Goal: Transaction & Acquisition: Obtain resource

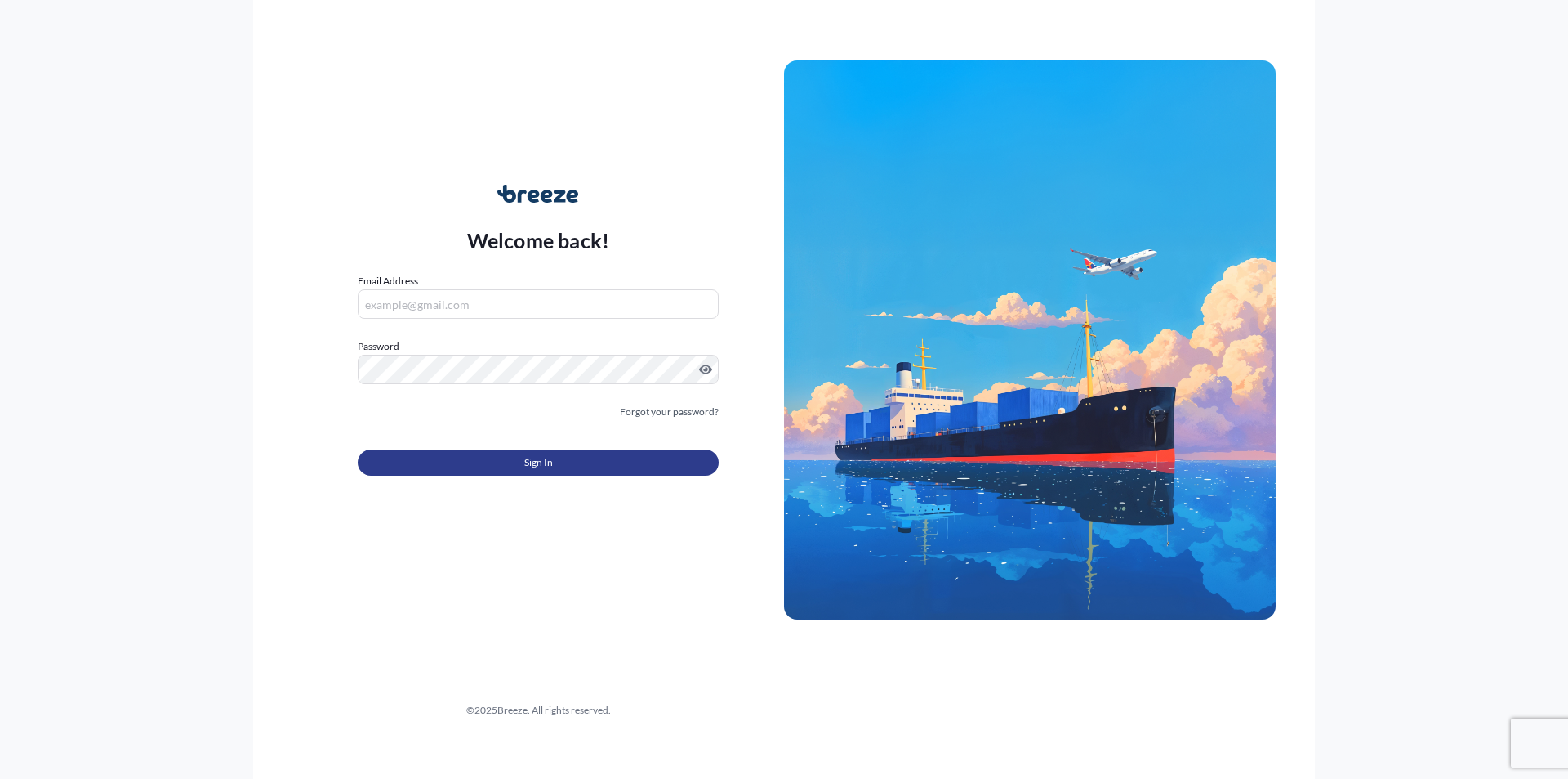
type input "[EMAIL_ADDRESS][DOMAIN_NAME]"
click at [486, 470] on button "Sign In" at bounding box center [538, 462] width 361 height 26
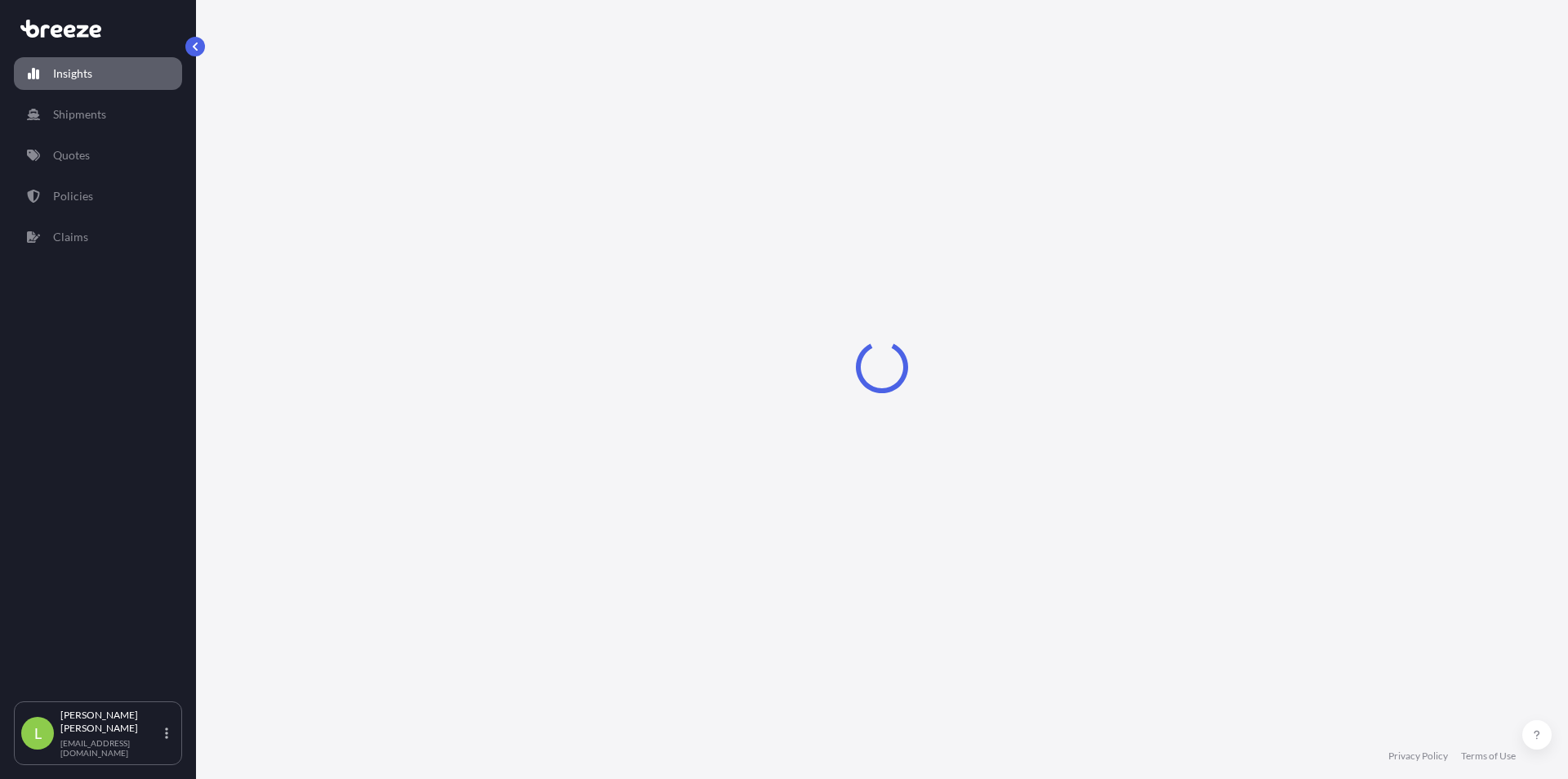
select select "2025"
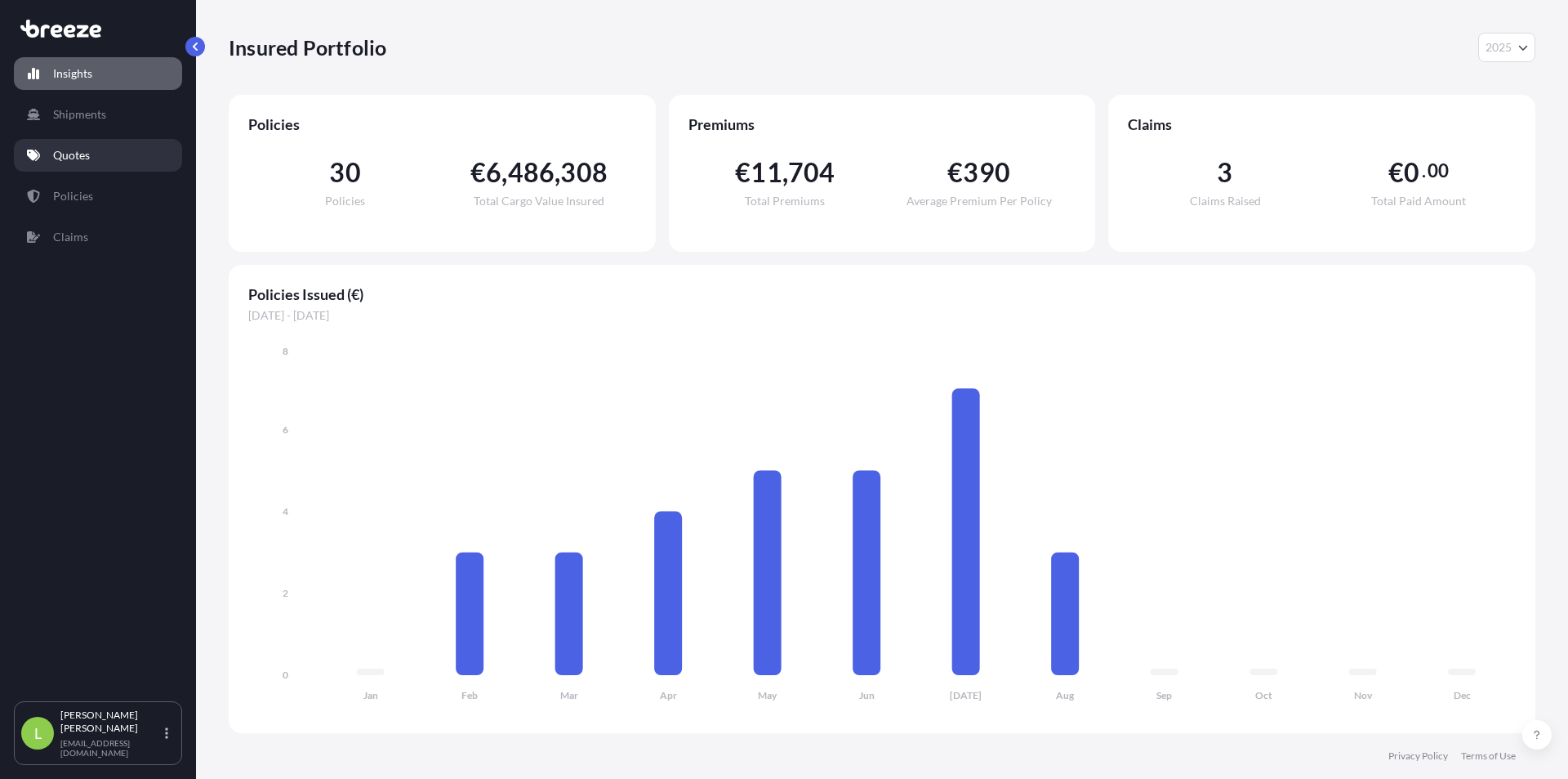
click at [112, 163] on link "Quotes" at bounding box center [98, 155] width 168 height 33
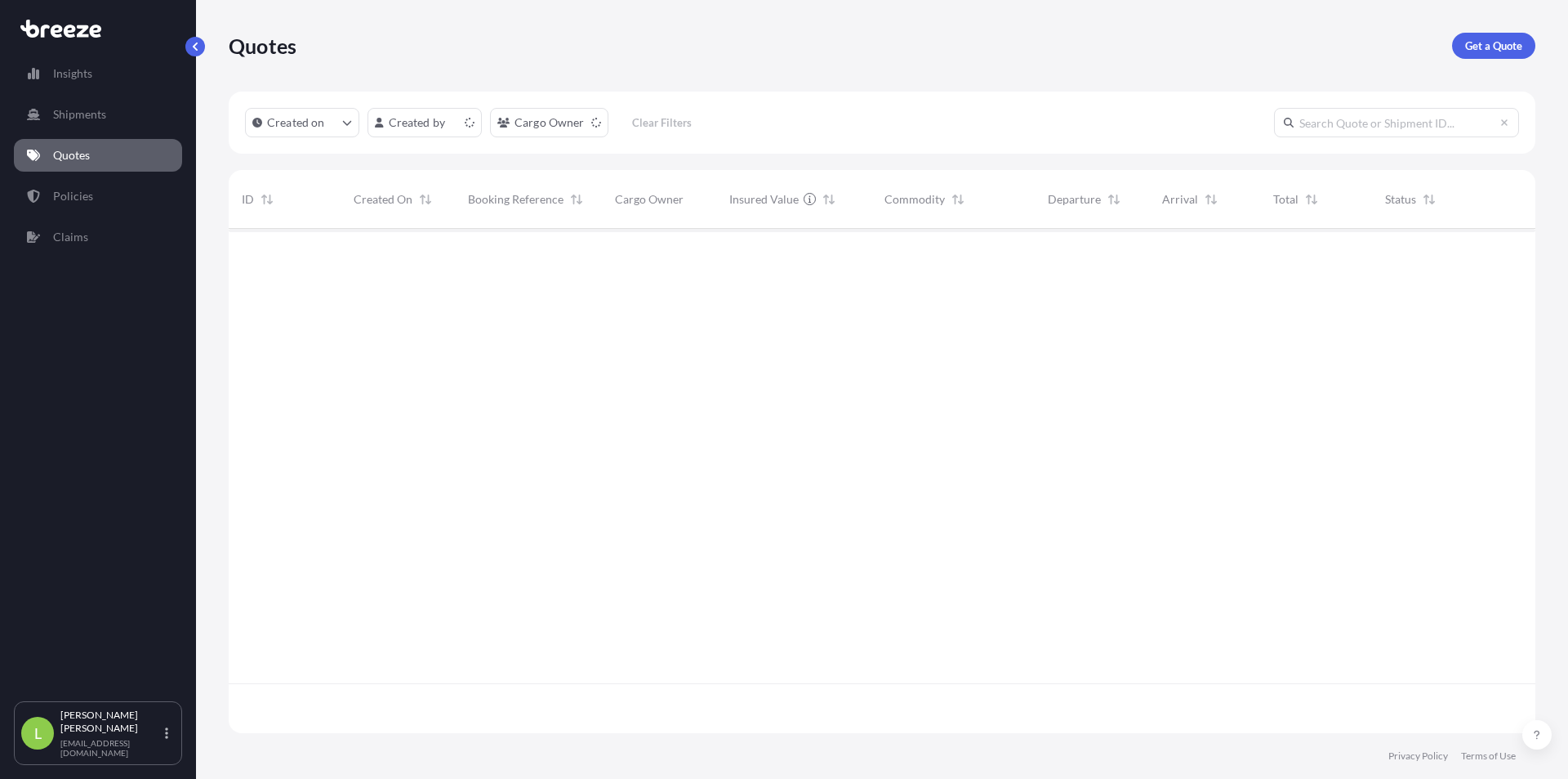
scroll to position [501, 1295]
click at [1499, 44] on p "Get a Quote" at bounding box center [1494, 46] width 58 height 17
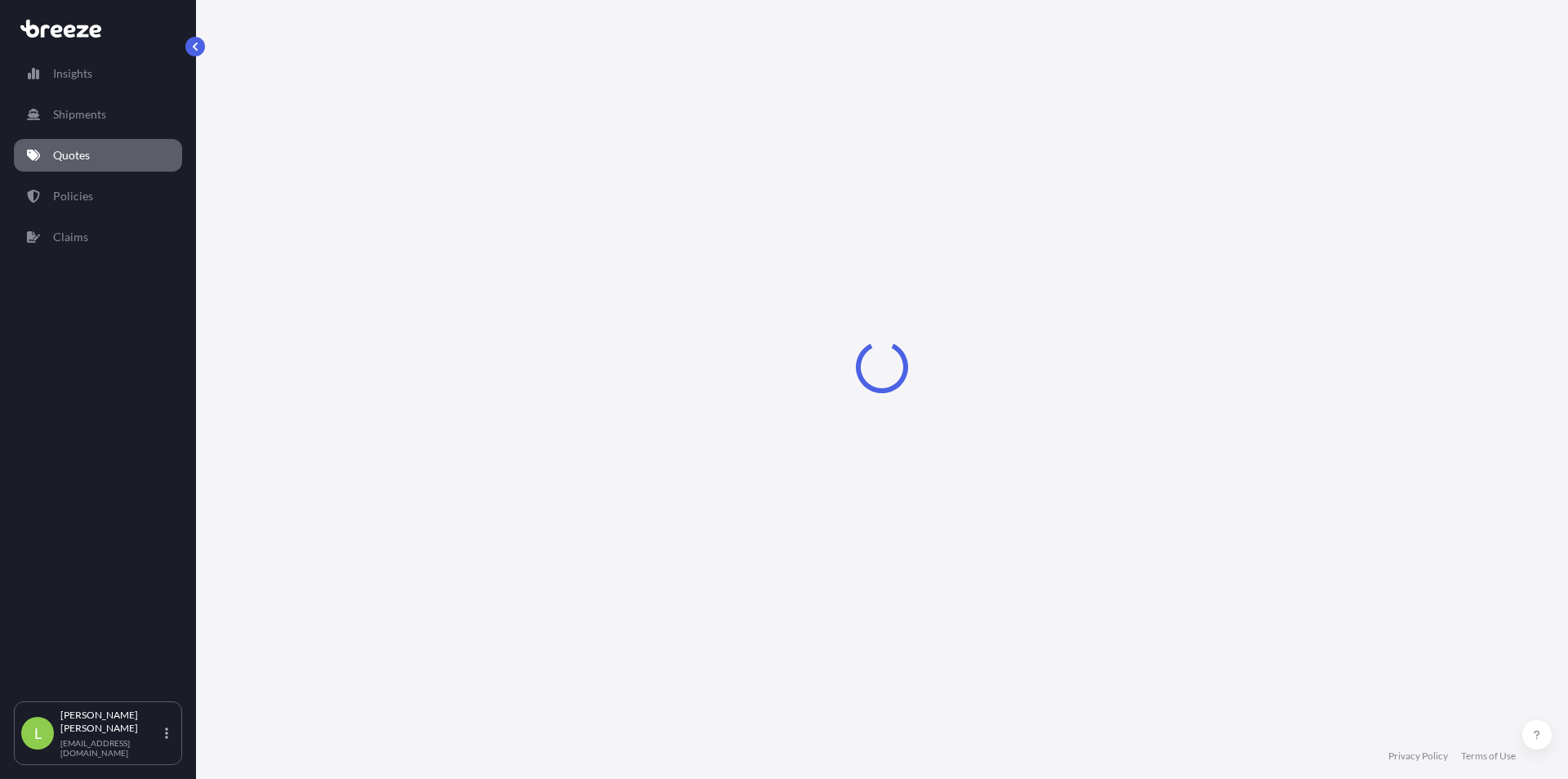
select select "Sea"
select select "1"
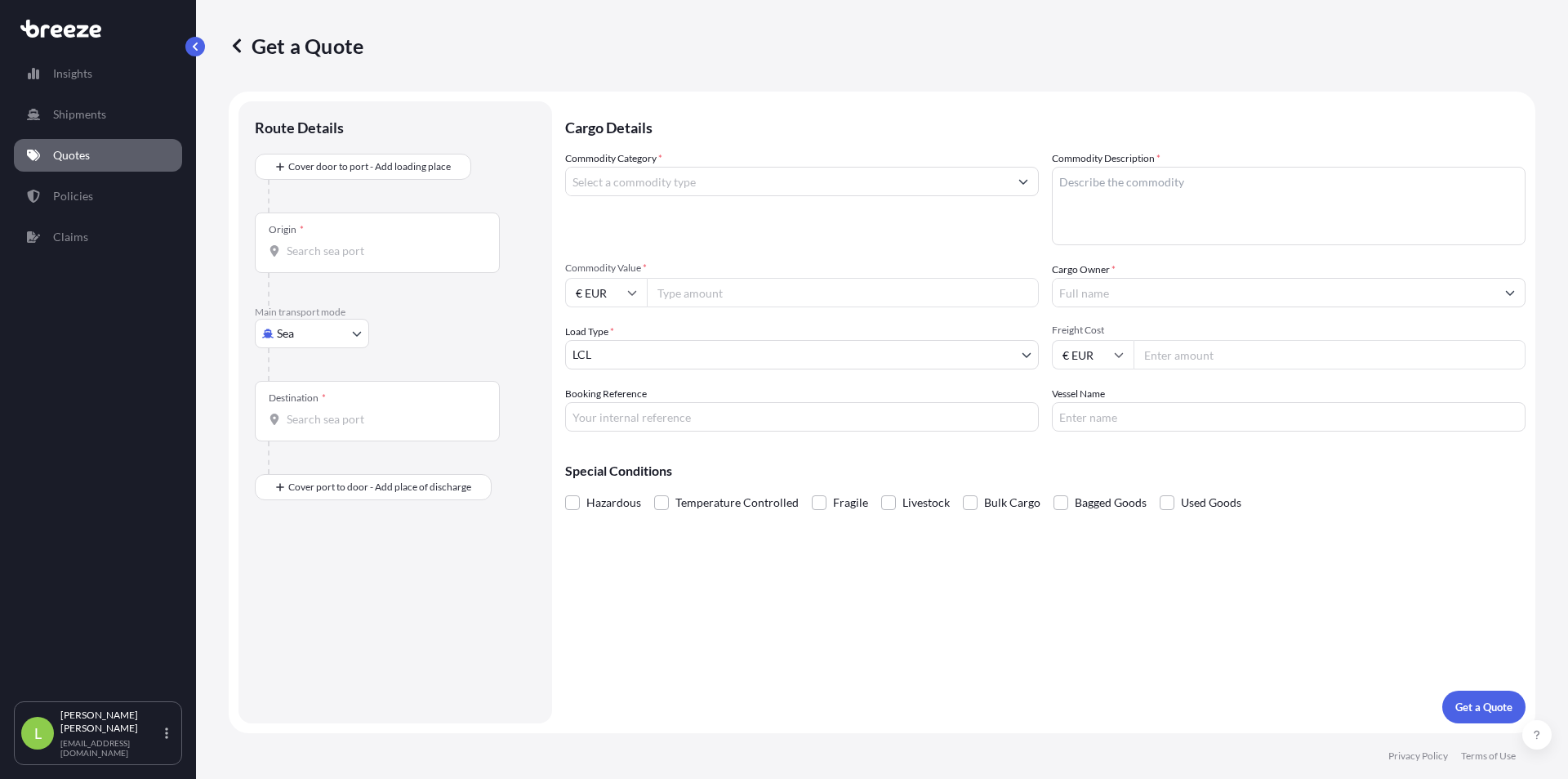
click at [634, 192] on input "Commodity Category *" at bounding box center [787, 181] width 443 height 29
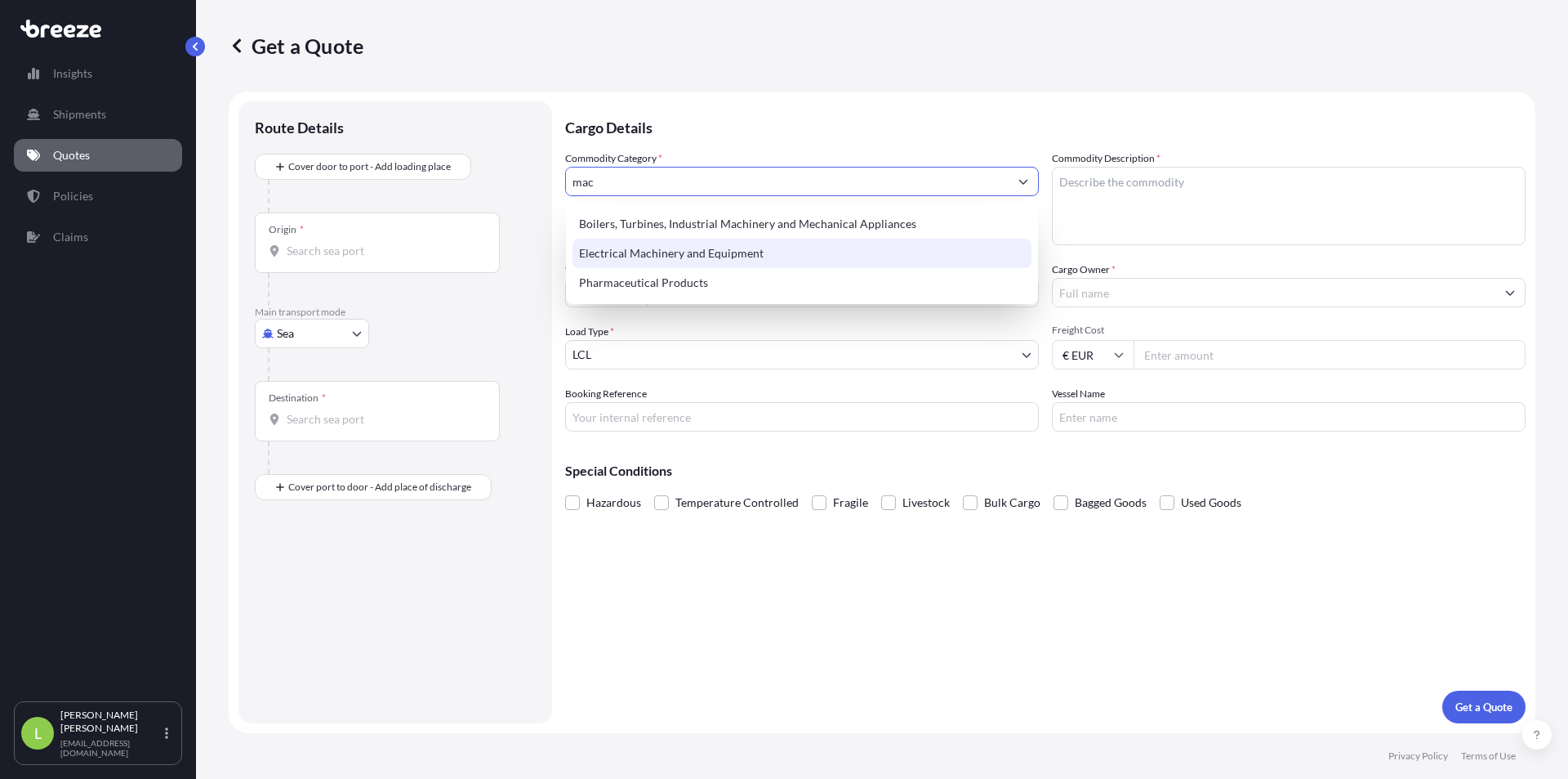
click at [671, 254] on div "Electrical Machinery and Equipment" at bounding box center [802, 253] width 459 height 29
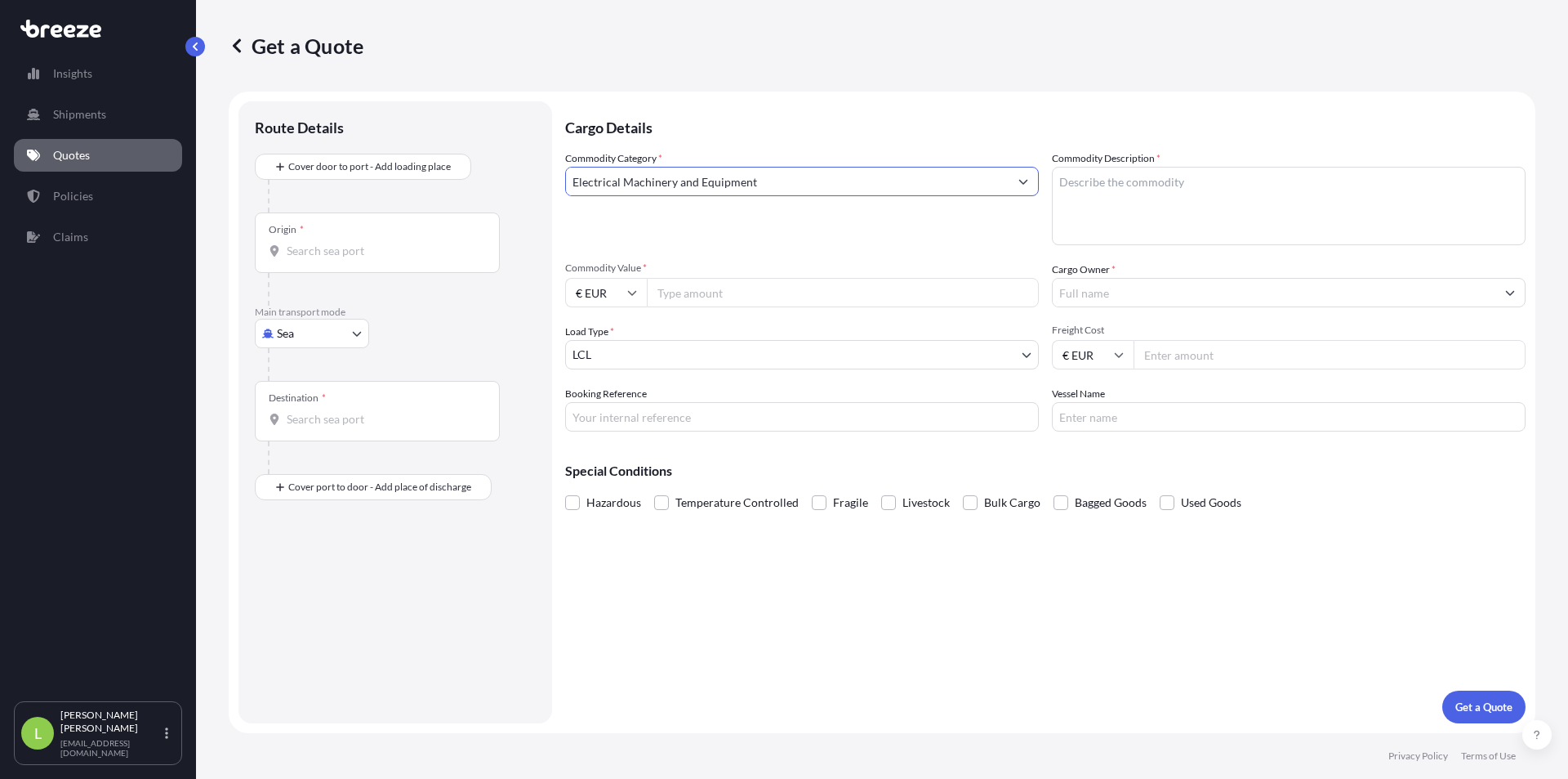
type input "Electrical Machinery and Equipment"
click at [1259, 182] on textarea "Commodity Description *" at bounding box center [1289, 206] width 473 height 78
click at [1158, 193] on textarea "Commodity Description *" at bounding box center [1289, 206] width 473 height 78
type textarea "environmental analyzer"
click at [785, 298] on input "Commodity Value *" at bounding box center [843, 292] width 392 height 29
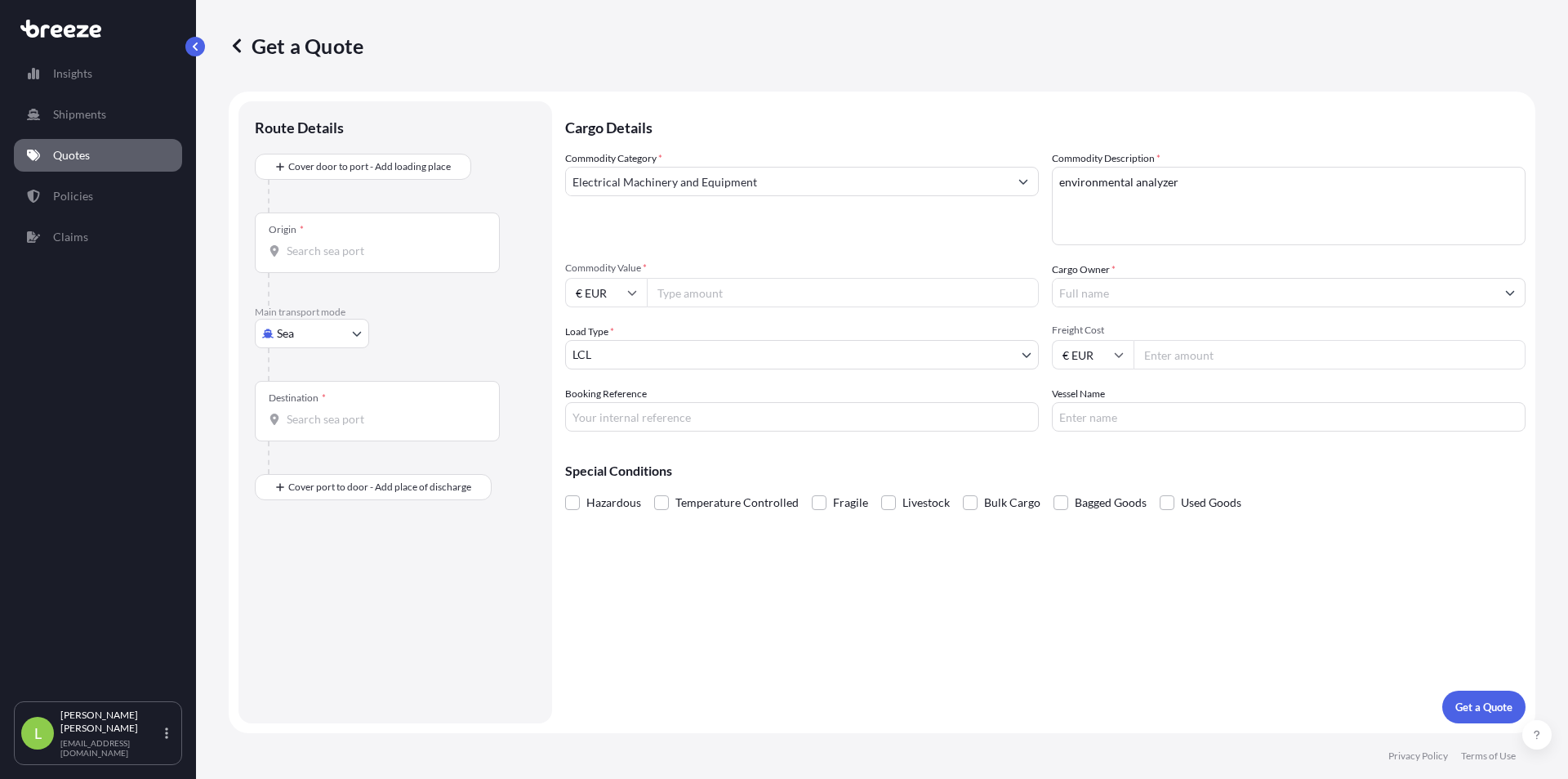
type input "2"
type input "40000"
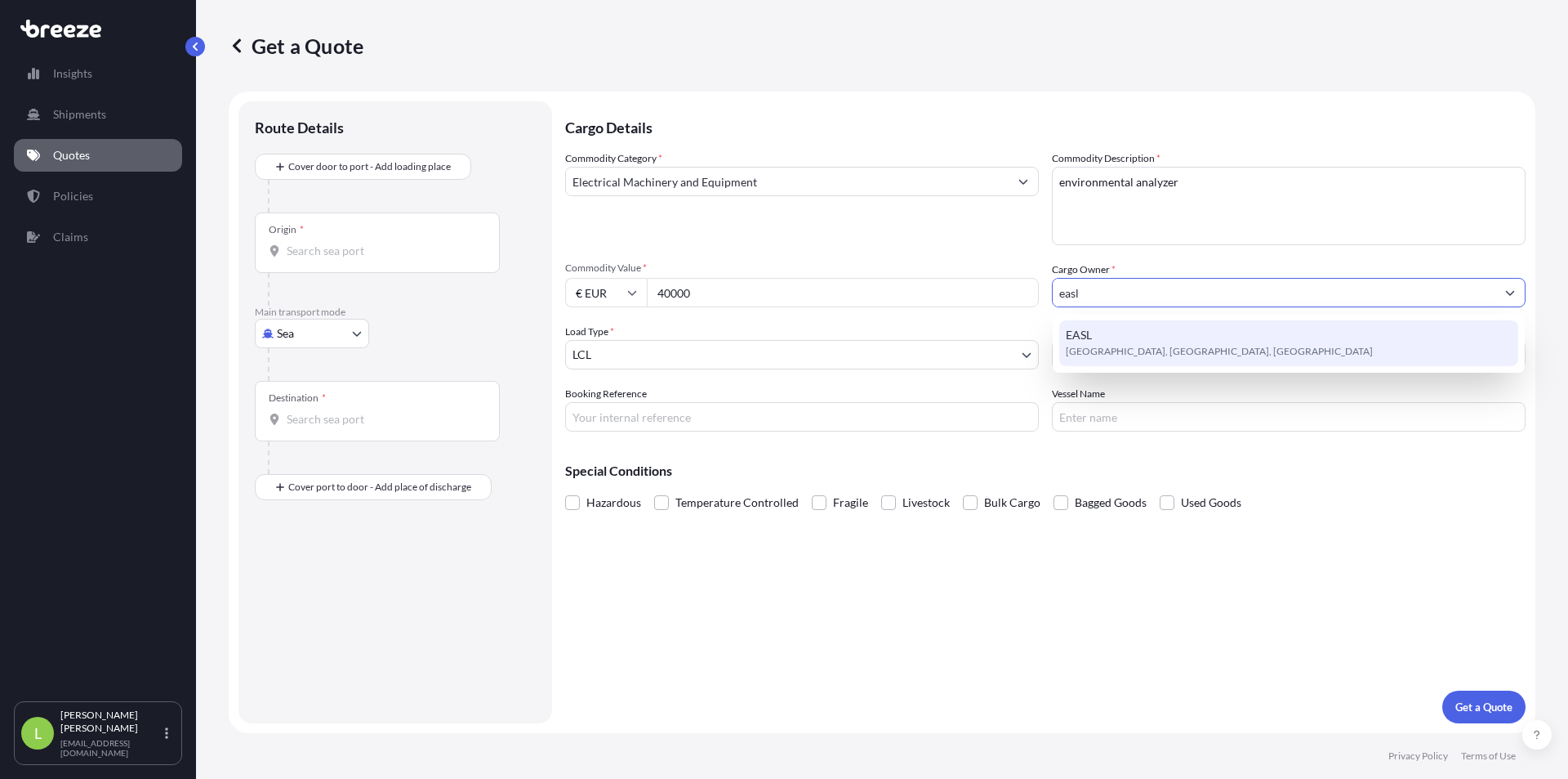
click at [1090, 330] on span "EASL" at bounding box center [1079, 335] width 26 height 17
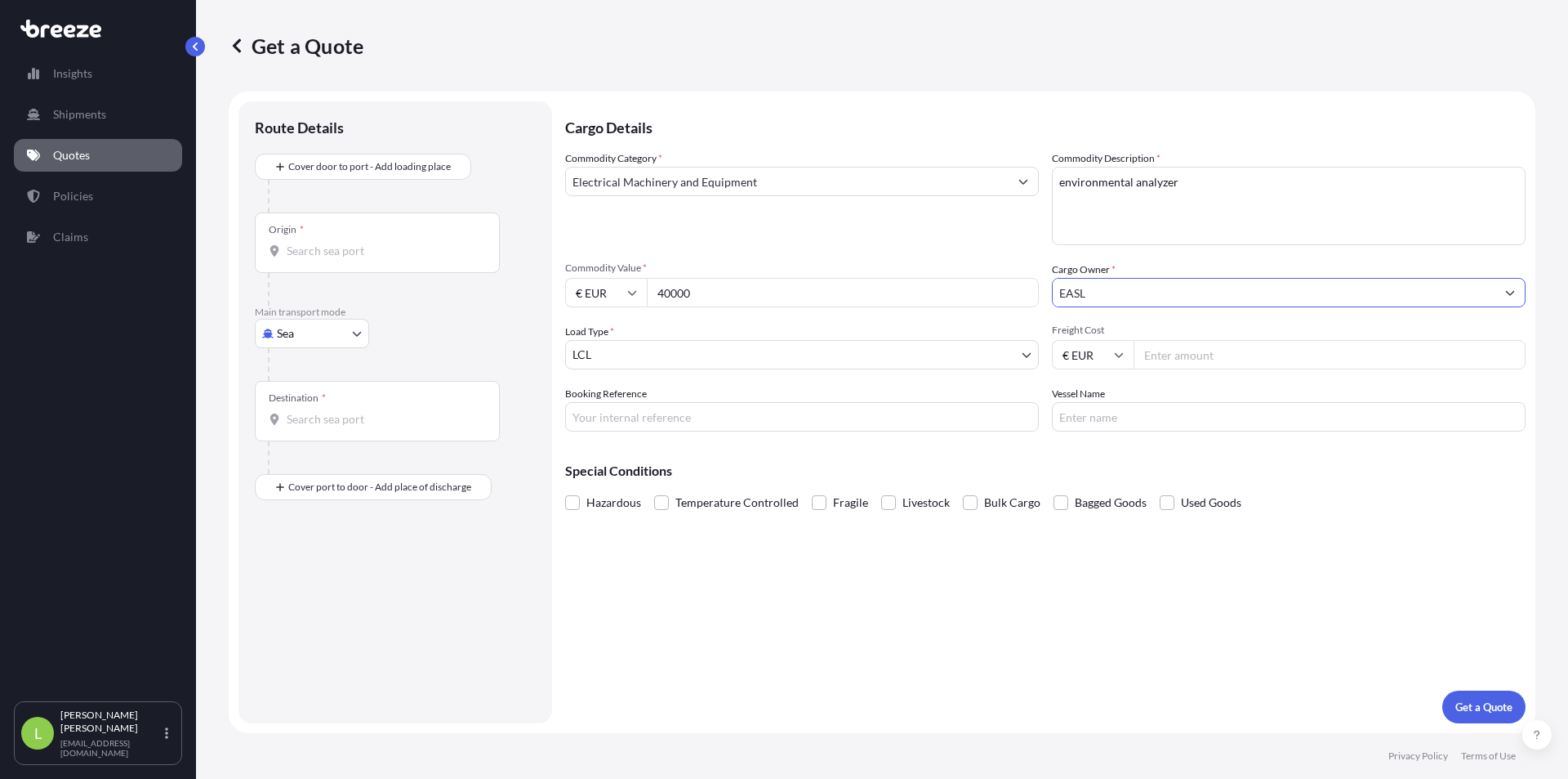
type input "EASL"
click at [1161, 349] on input "Freight Cost" at bounding box center [1330, 354] width 392 height 29
type input "95"
type input "tbc"
click at [1475, 718] on button "Get a Quote" at bounding box center [1484, 706] width 83 height 33
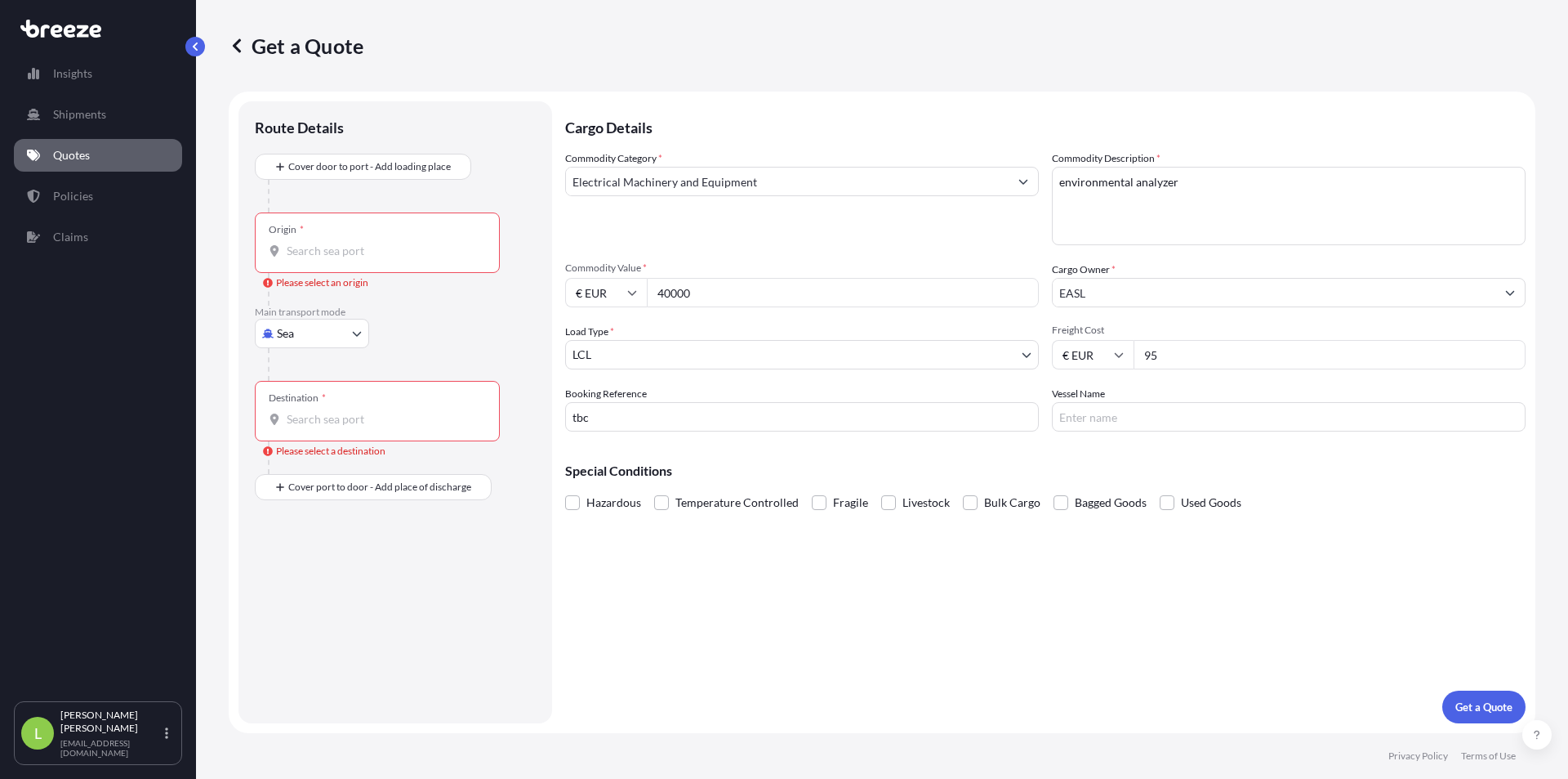
click at [318, 255] on input "Origin * Please select an origin" at bounding box center [383, 251] width 193 height 17
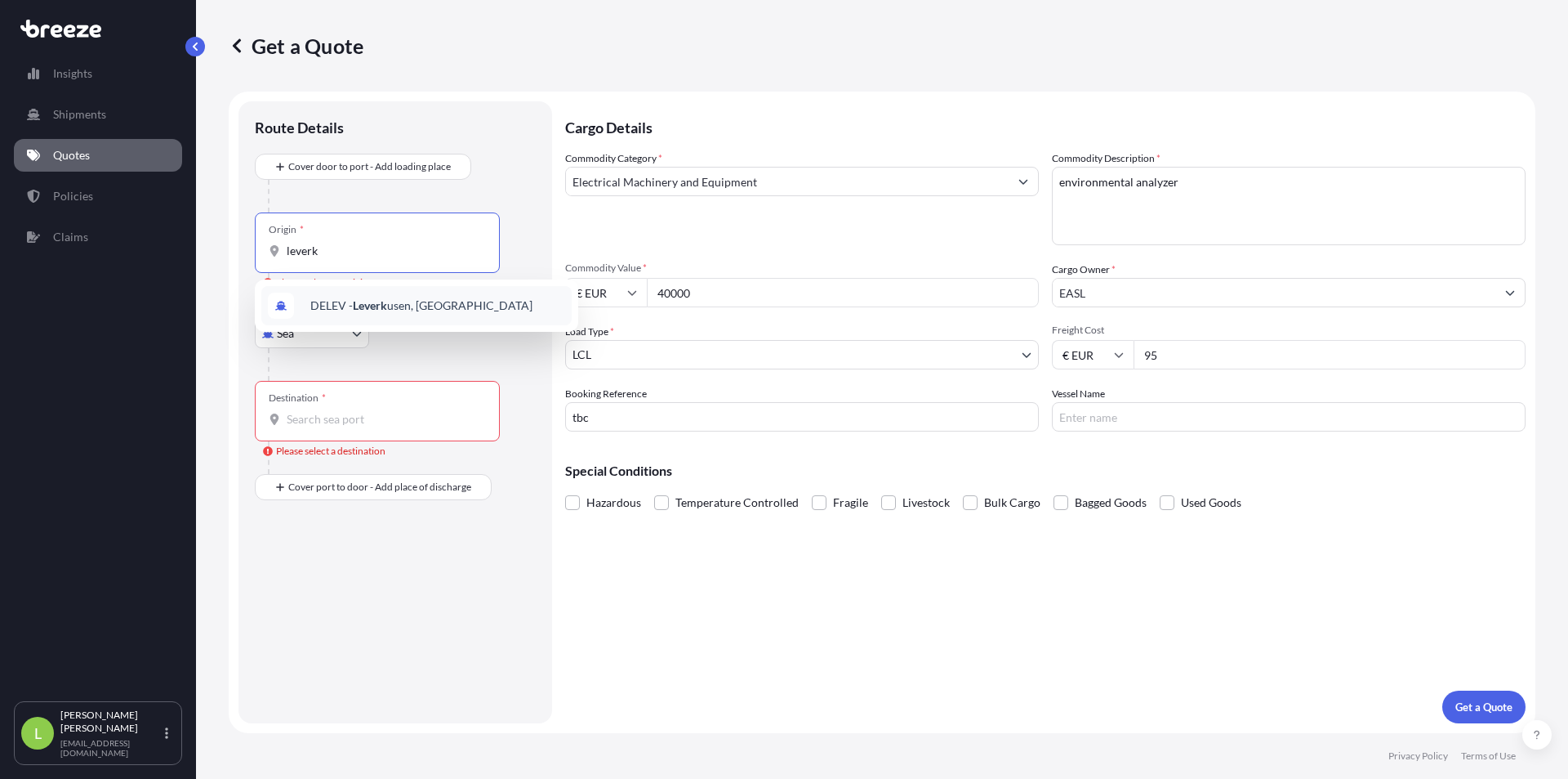
click at [417, 311] on span "DELEV - Leverk usen, [GEOGRAPHIC_DATA]" at bounding box center [421, 306] width 223 height 17
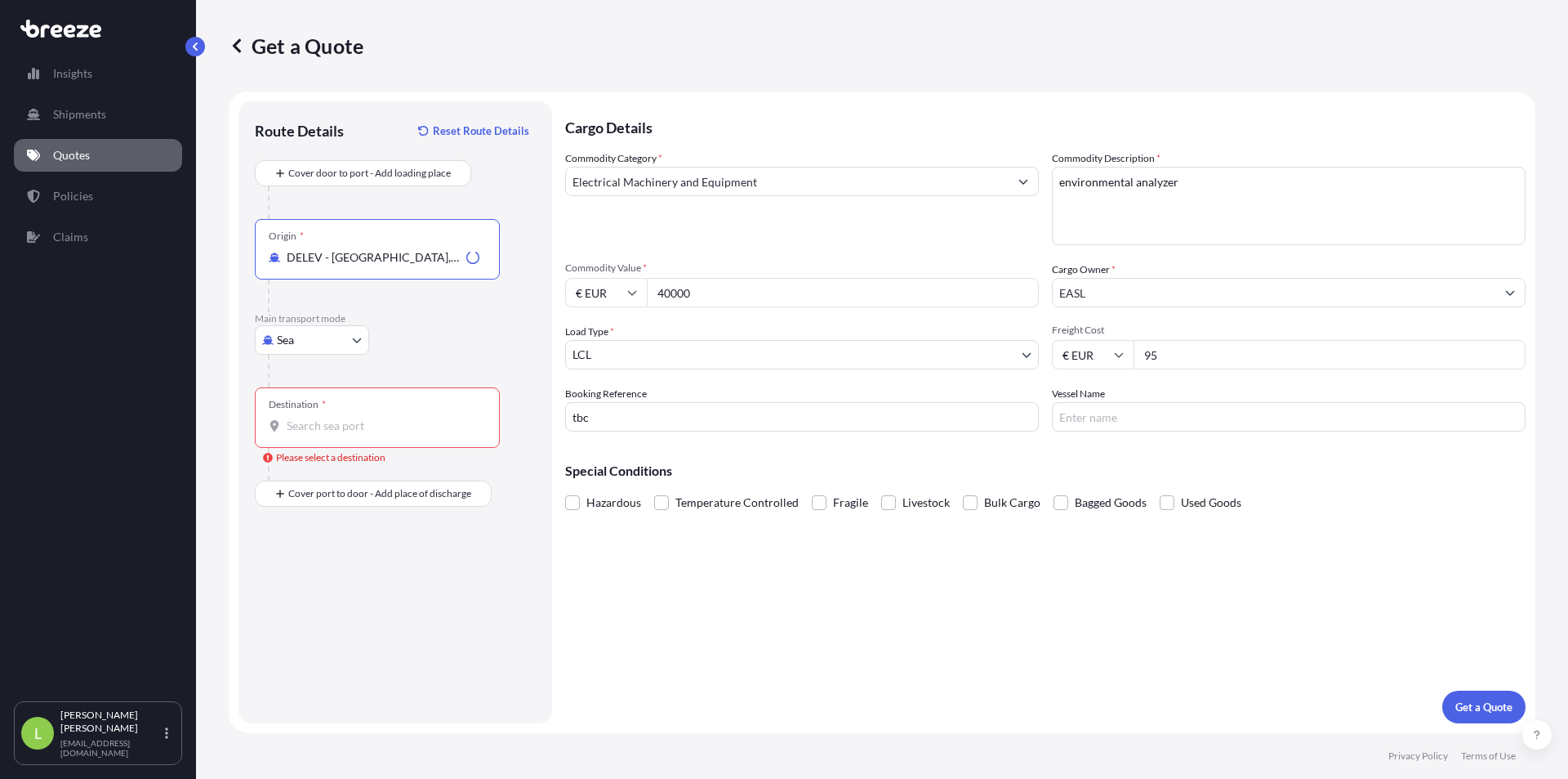
type input "DELEV - [GEOGRAPHIC_DATA], [GEOGRAPHIC_DATA]"
click at [351, 337] on body "0 options available. 10 options available. 0 options available. 3 options avail…" at bounding box center [784, 390] width 1568 height 779
click at [318, 443] on div "Road" at bounding box center [312, 440] width 101 height 29
select select "Road"
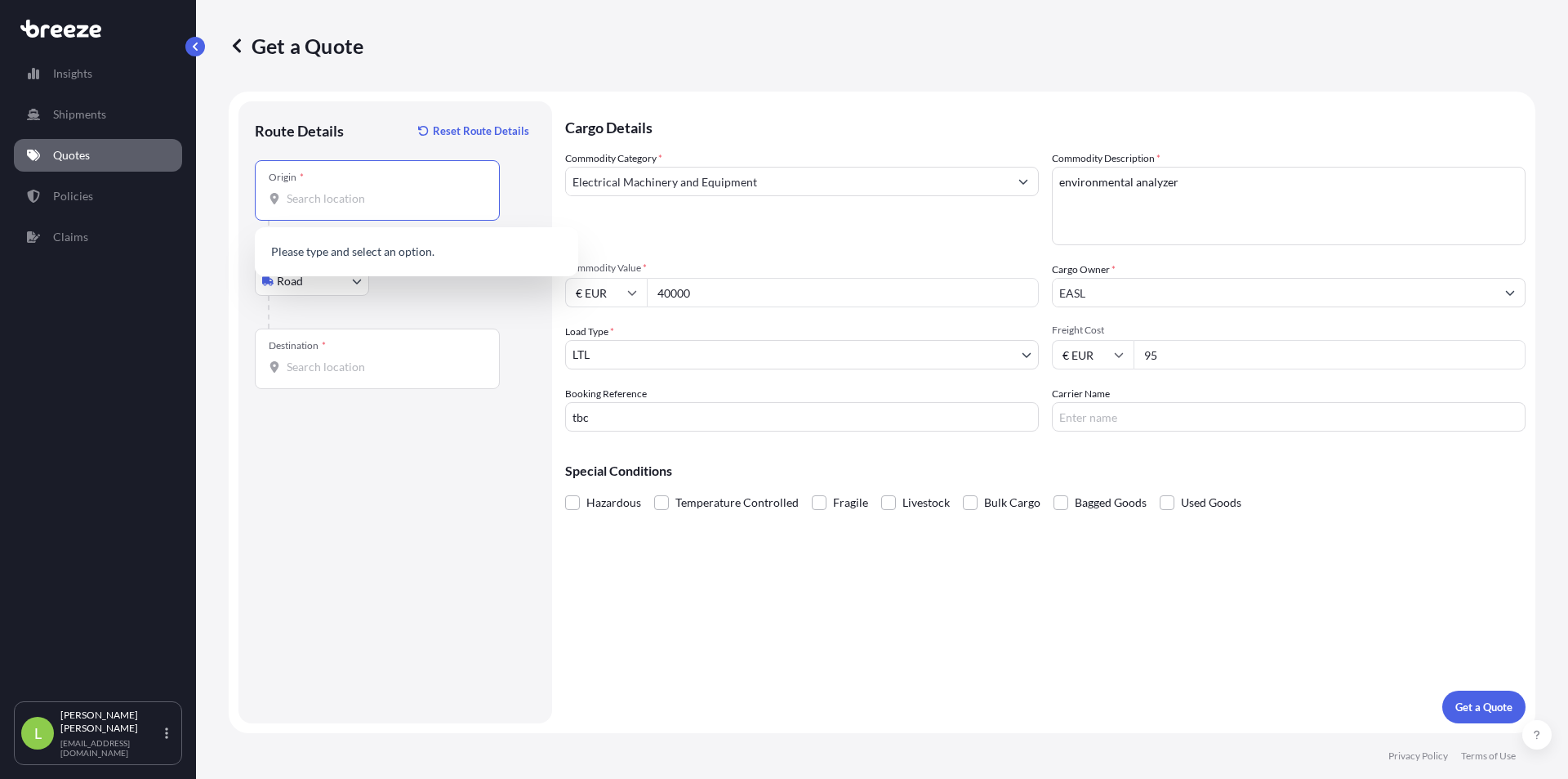
click at [325, 191] on input "Origin *" at bounding box center [383, 199] width 193 height 17
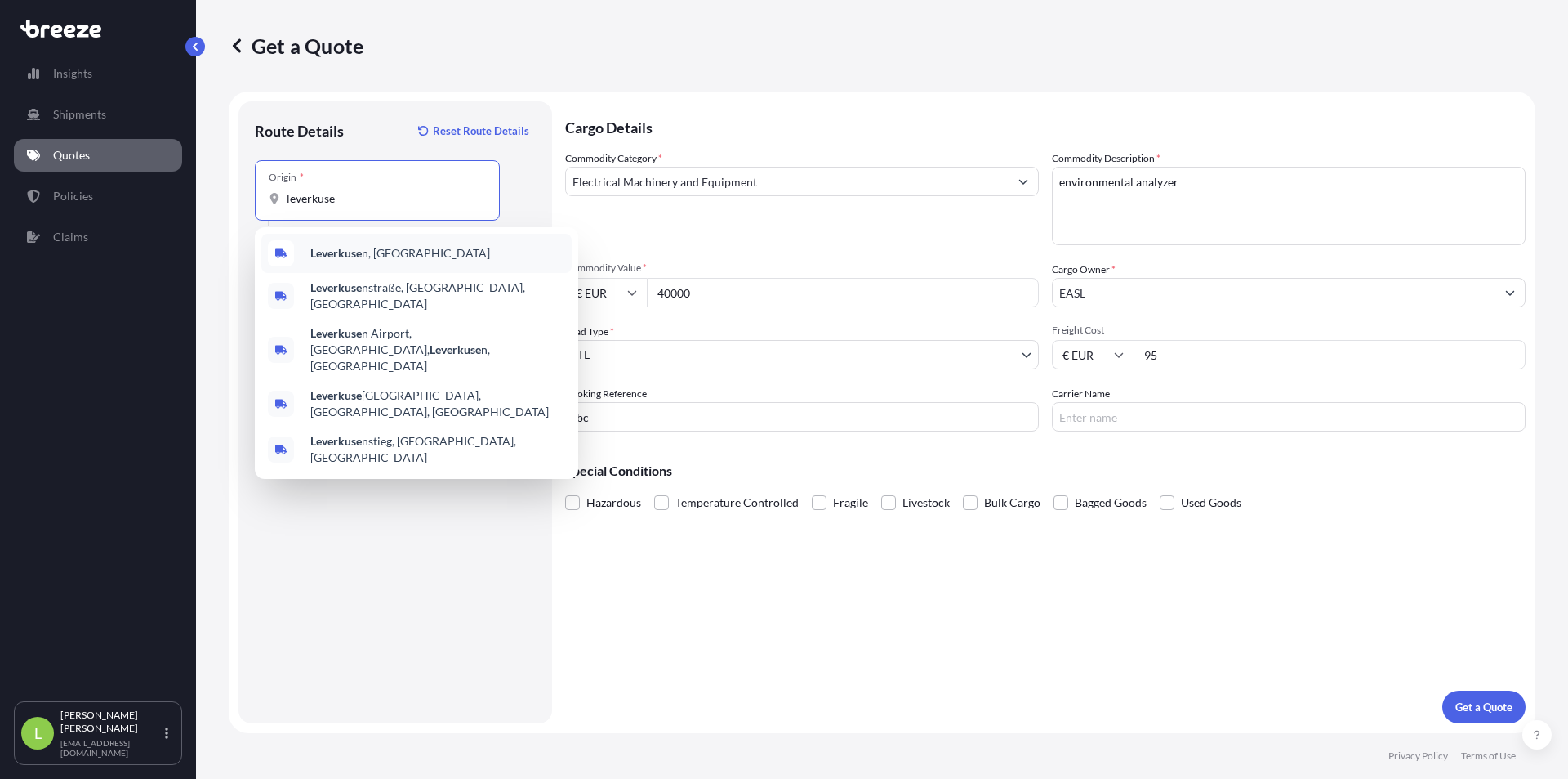
click at [315, 259] on b "Leverkuse" at bounding box center [336, 253] width 52 height 14
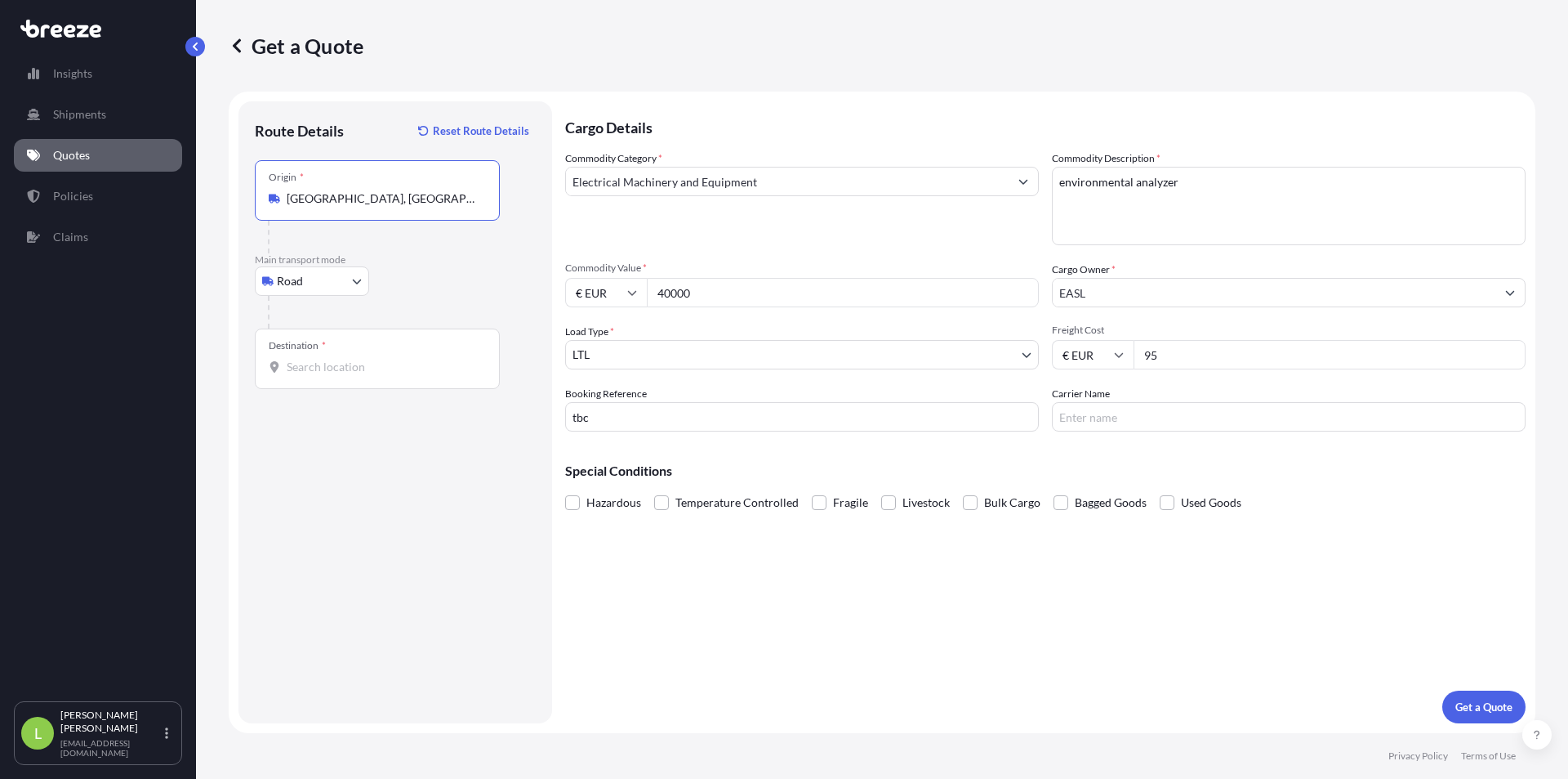
type input "[GEOGRAPHIC_DATA], [GEOGRAPHIC_DATA]"
click at [323, 298] on div at bounding box center [401, 312] width 268 height 33
click at [340, 365] on input "Destination *" at bounding box center [383, 367] width 193 height 17
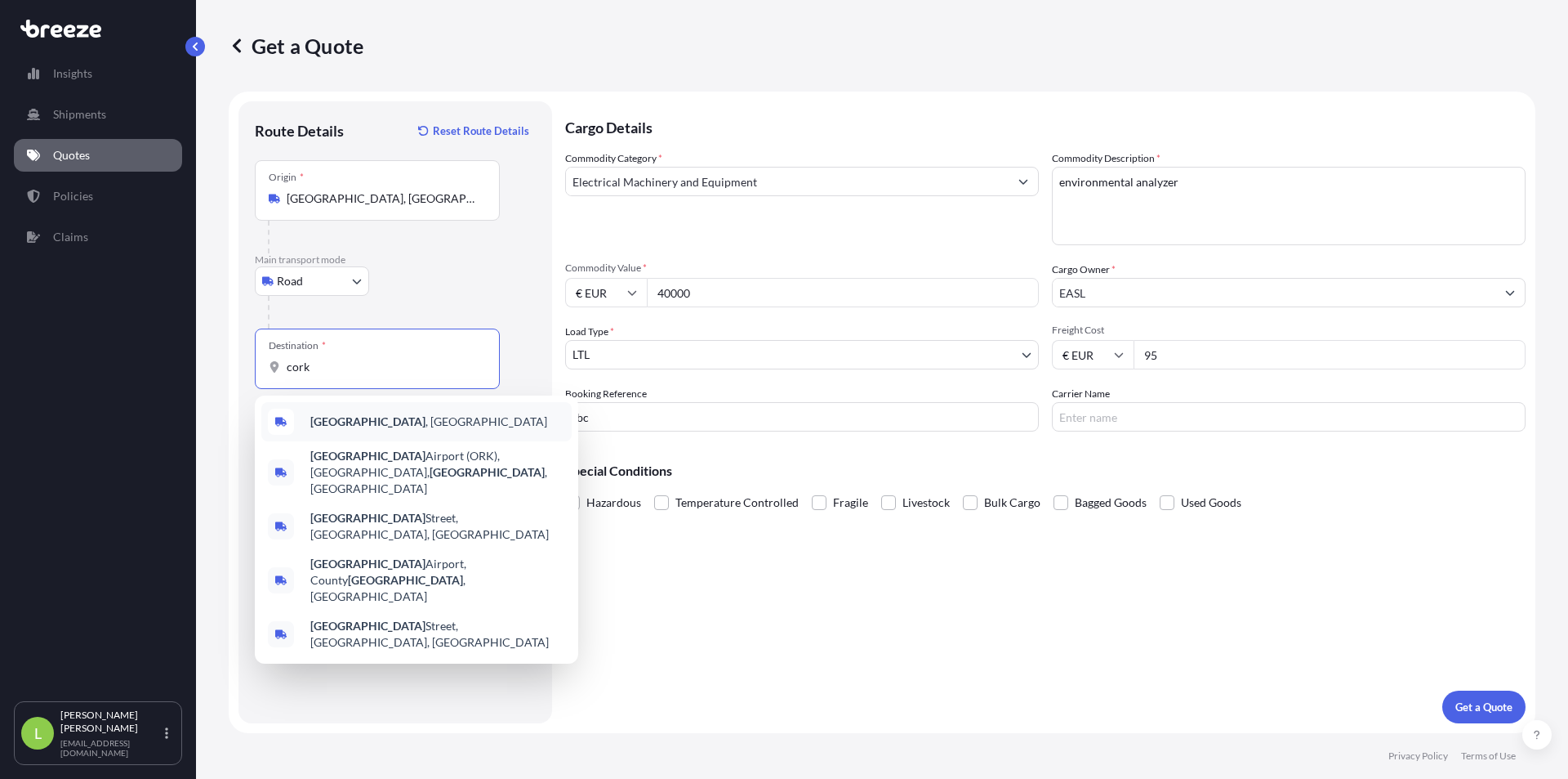
click at [323, 413] on div "[GEOGRAPHIC_DATA] , [GEOGRAPHIC_DATA]" at bounding box center [417, 421] width 310 height 39
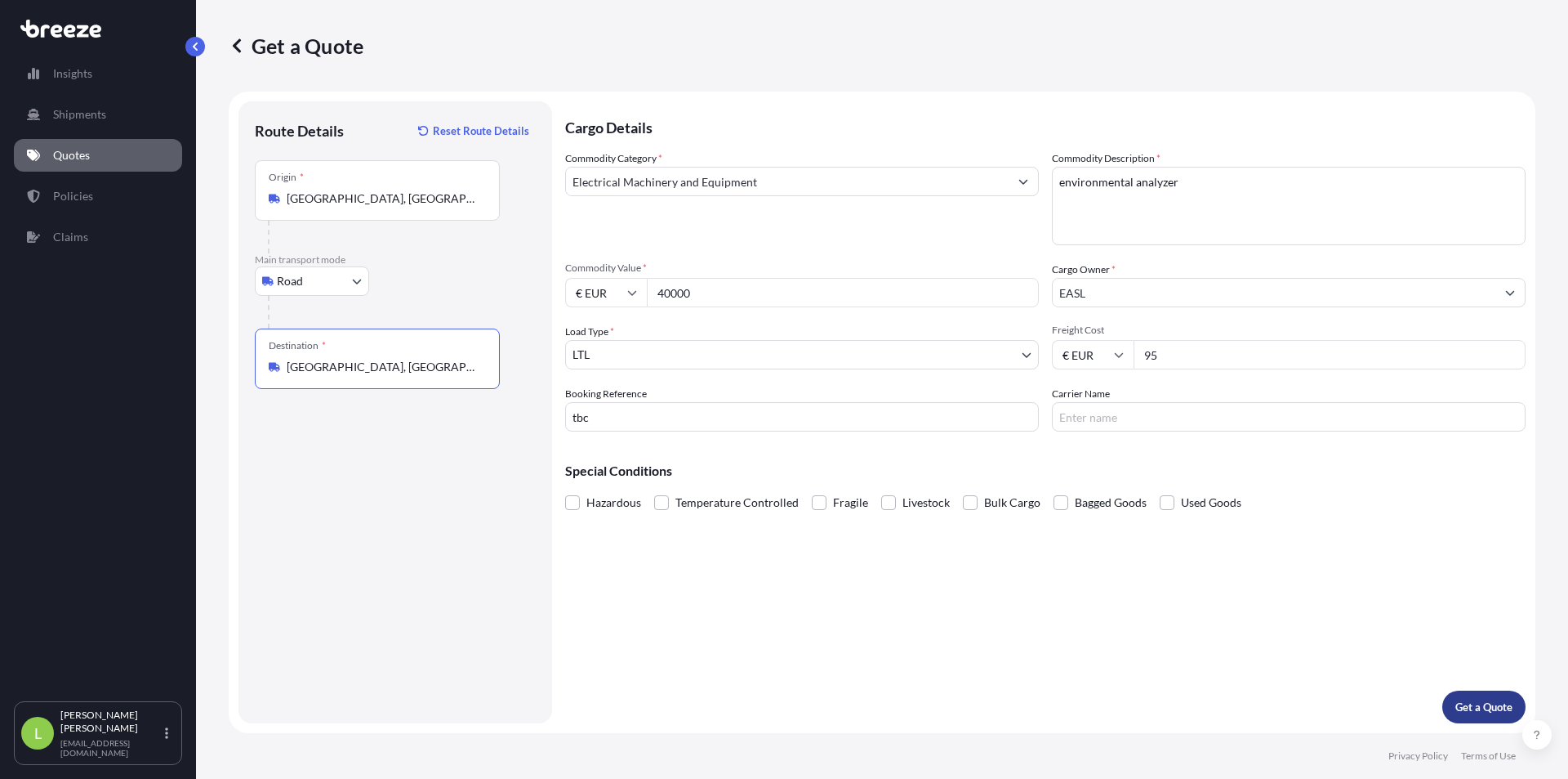
type input "[GEOGRAPHIC_DATA], [GEOGRAPHIC_DATA]"
click at [1505, 699] on p "Get a Quote" at bounding box center [1484, 707] width 58 height 17
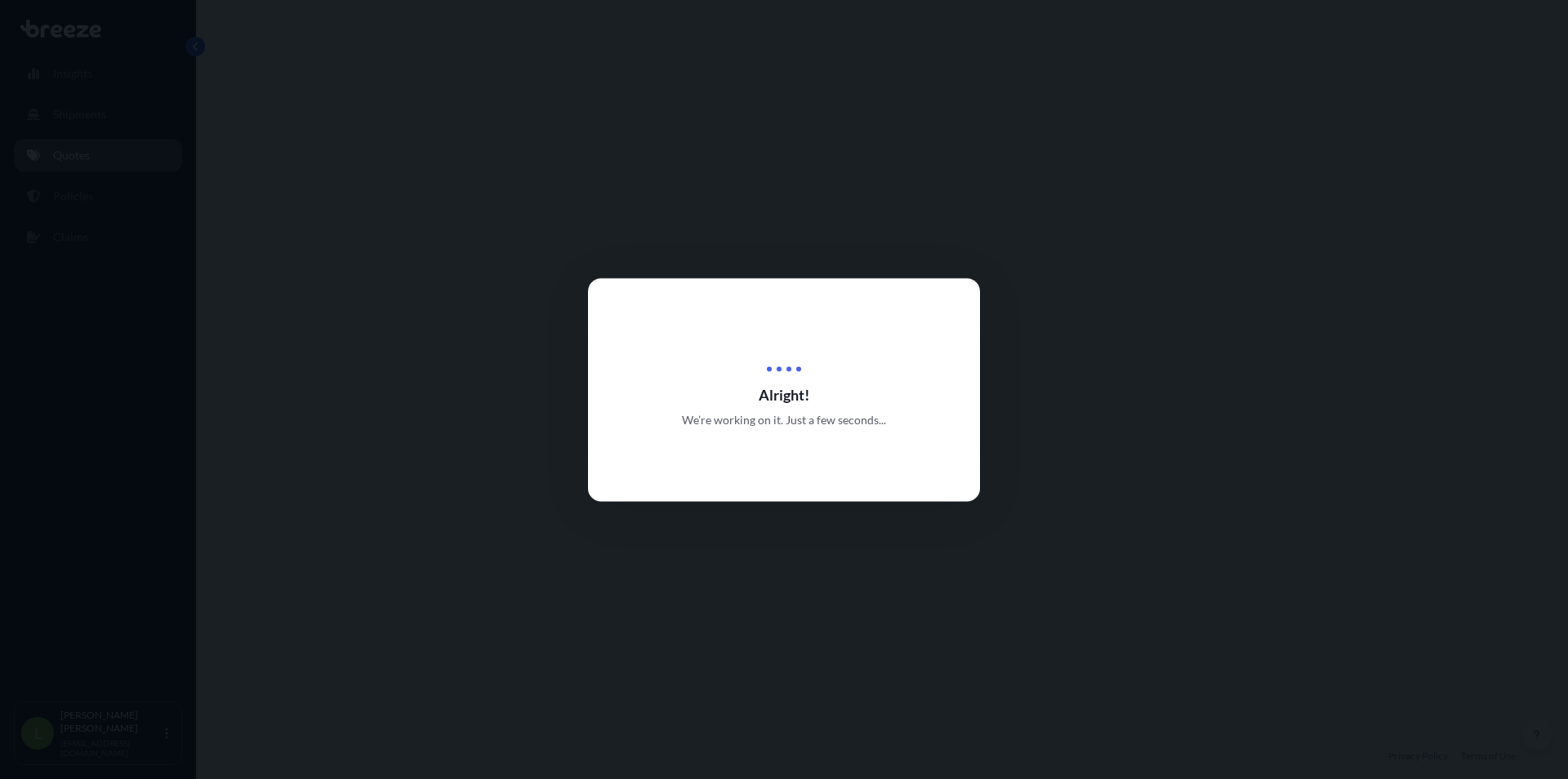
select select "Road"
select select "1"
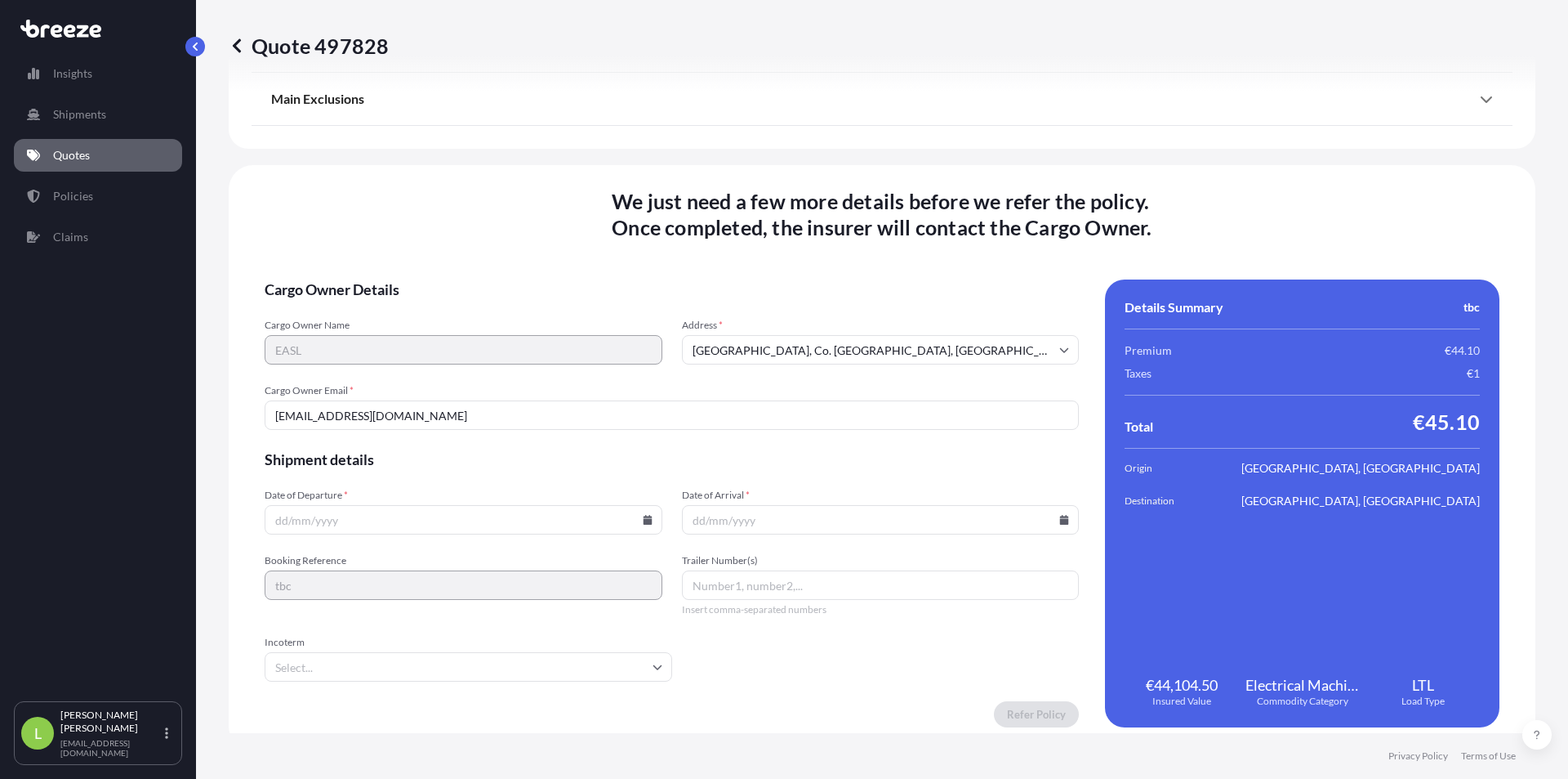
scroll to position [1963, 0]
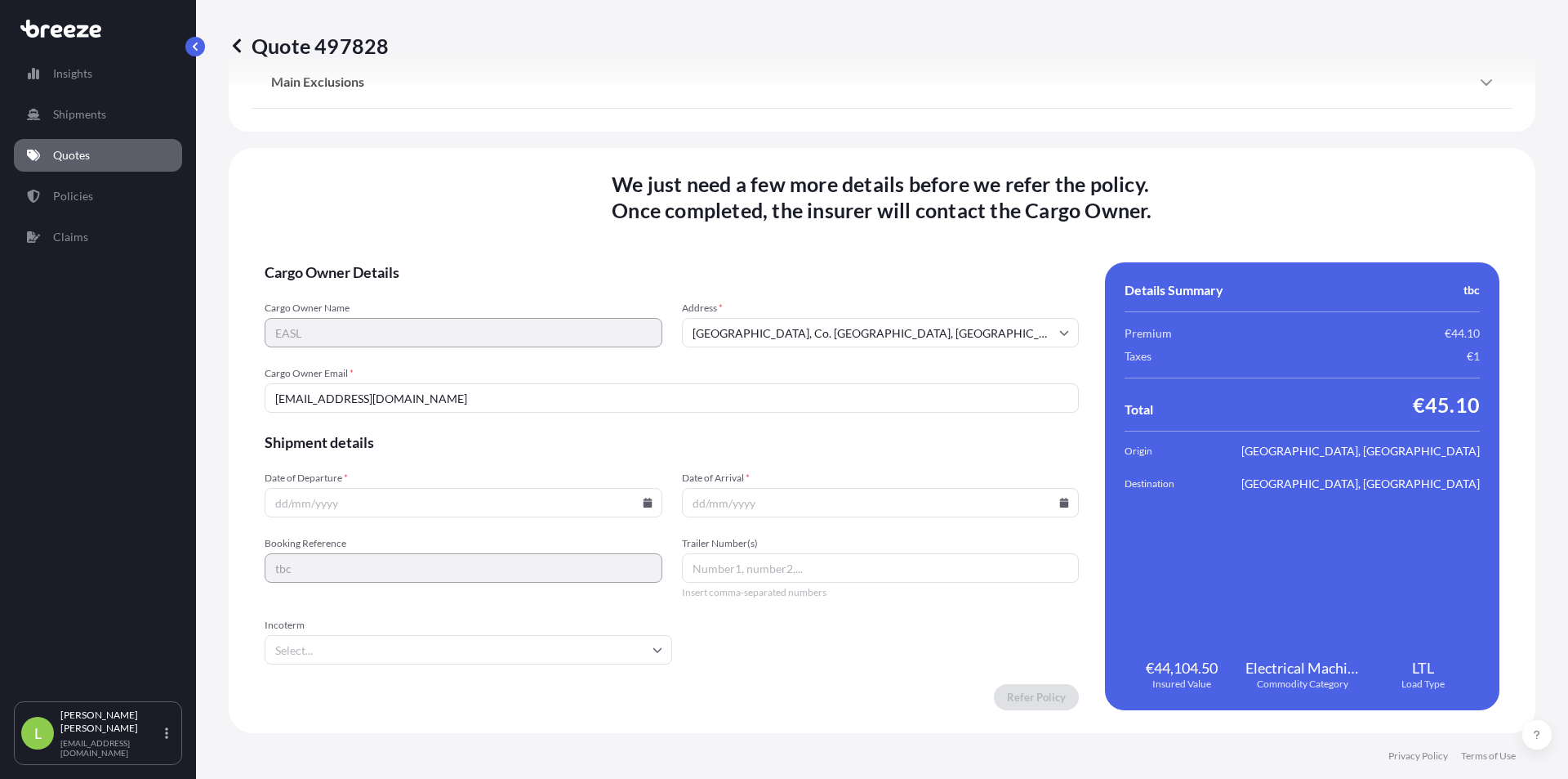
click at [419, 399] on input "[EMAIL_ADDRESS][DOMAIN_NAME]" at bounding box center [671, 398] width 814 height 29
drag, startPoint x: 440, startPoint y: 405, endPoint x: 65, endPoint y: 395, distance: 375.1
click at [65, 395] on div "Insights Shipments Quotes Policies Claims L [PERSON_NAME] [EMAIL_ADDRESS][DOMAI…" at bounding box center [784, 390] width 1568 height 779
paste input "[PERSON_NAME] <[EMAIL_ADDRESS][DOMAIN_NAME]>"
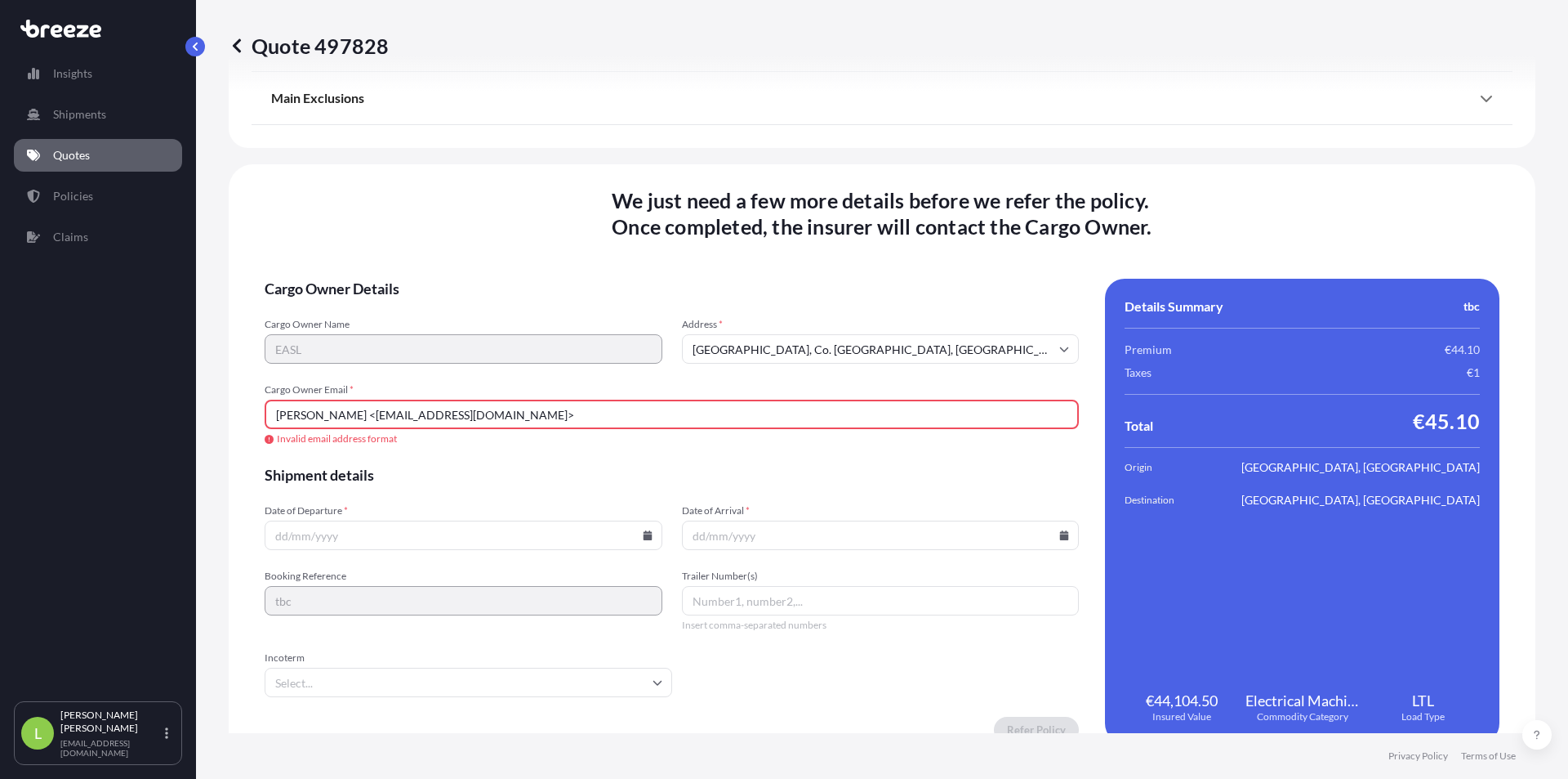
drag, startPoint x: 348, startPoint y: 425, endPoint x: 222, endPoint y: 416, distance: 126.3
click at [222, 416] on div "Quote 497828 Route Details Place of loading Road Road Rail Origin * 51 [GEOGRAP…" at bounding box center [882, 366] width 1372 height 733
click at [480, 419] on input "[EMAIL_ADDRESS][DOMAIN_NAME]>" at bounding box center [671, 414] width 814 height 29
type input "[EMAIL_ADDRESS][DOMAIN_NAME]"
click at [414, 543] on form "Cargo Owner Details Cargo Owner Name EASL Address * [GEOGRAPHIC_DATA], Co. [GEO…" at bounding box center [671, 510] width 814 height 465
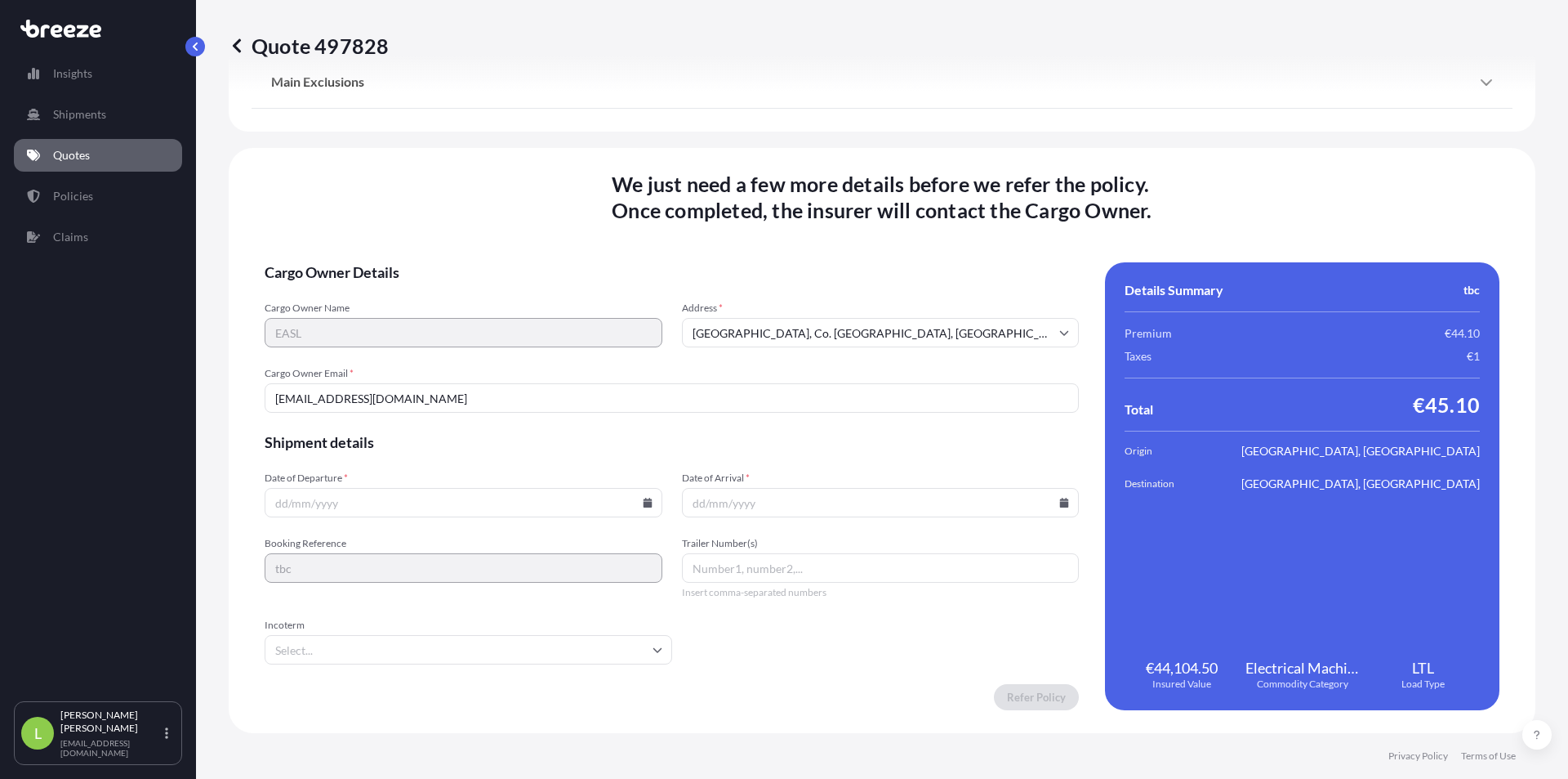
click at [650, 504] on input "Date of Departure *" at bounding box center [463, 502] width 398 height 29
click at [646, 503] on icon at bounding box center [647, 503] width 9 height 10
click at [572, 229] on icon at bounding box center [574, 227] width 5 height 9
click at [354, 298] on button "1" at bounding box center [347, 294] width 26 height 26
type input "[DATE]"
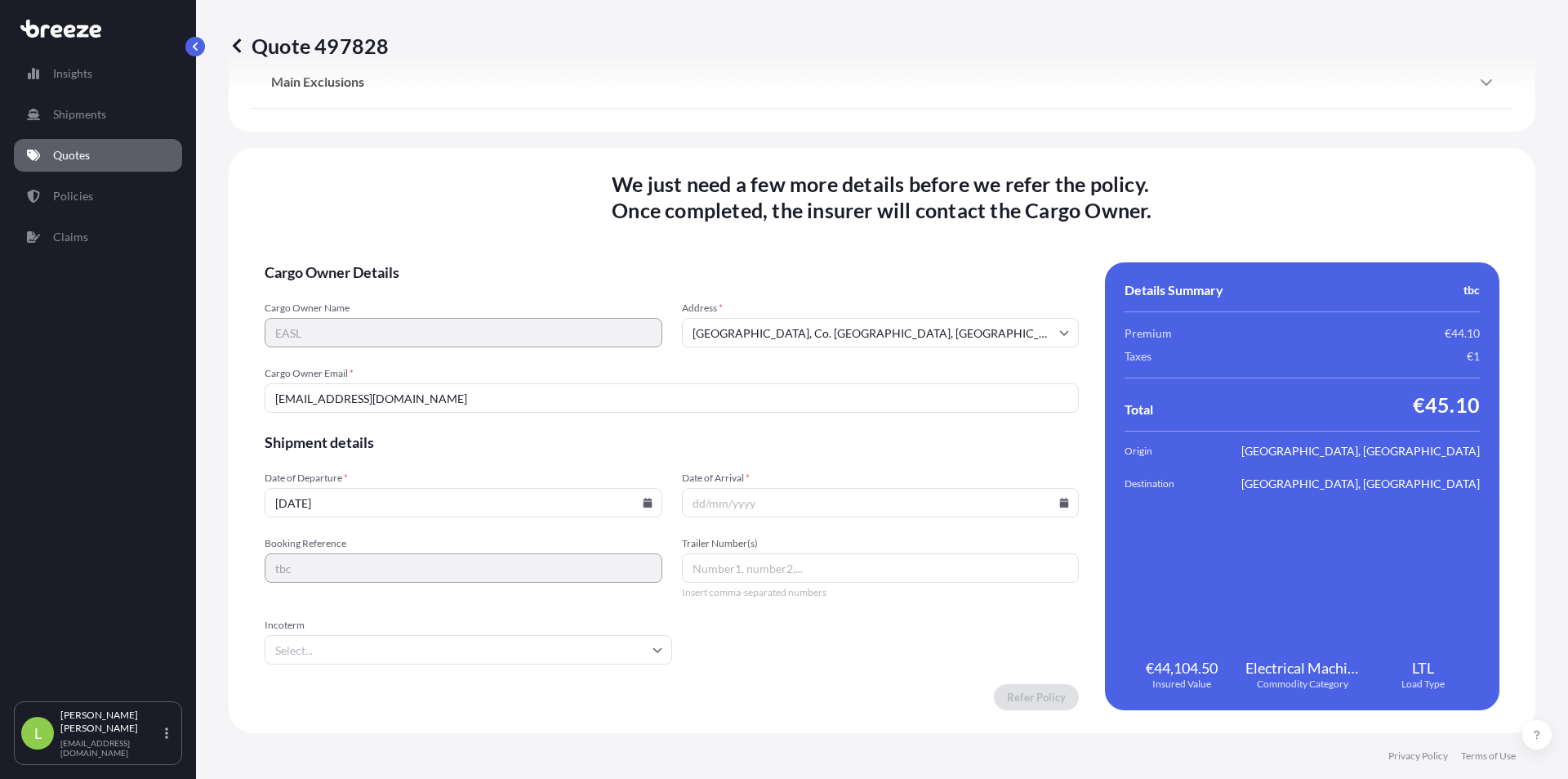
click at [1056, 497] on input "Date of Arrival *" at bounding box center [880, 502] width 398 height 29
click at [1060, 500] on icon at bounding box center [1065, 503] width 9 height 10
click at [988, 223] on icon at bounding box center [986, 228] width 7 height 10
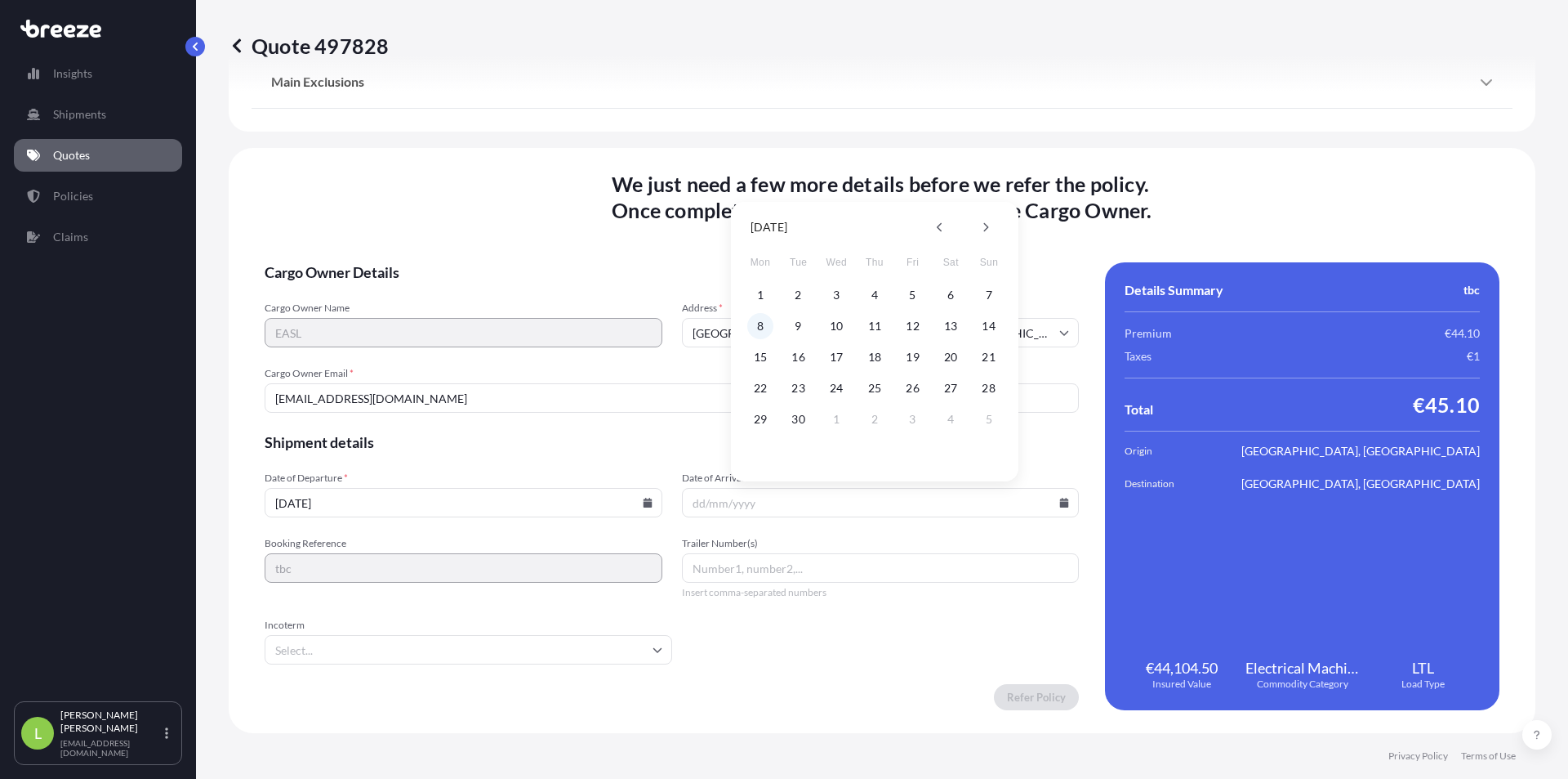
click at [760, 325] on button "8" at bounding box center [760, 325] width 26 height 26
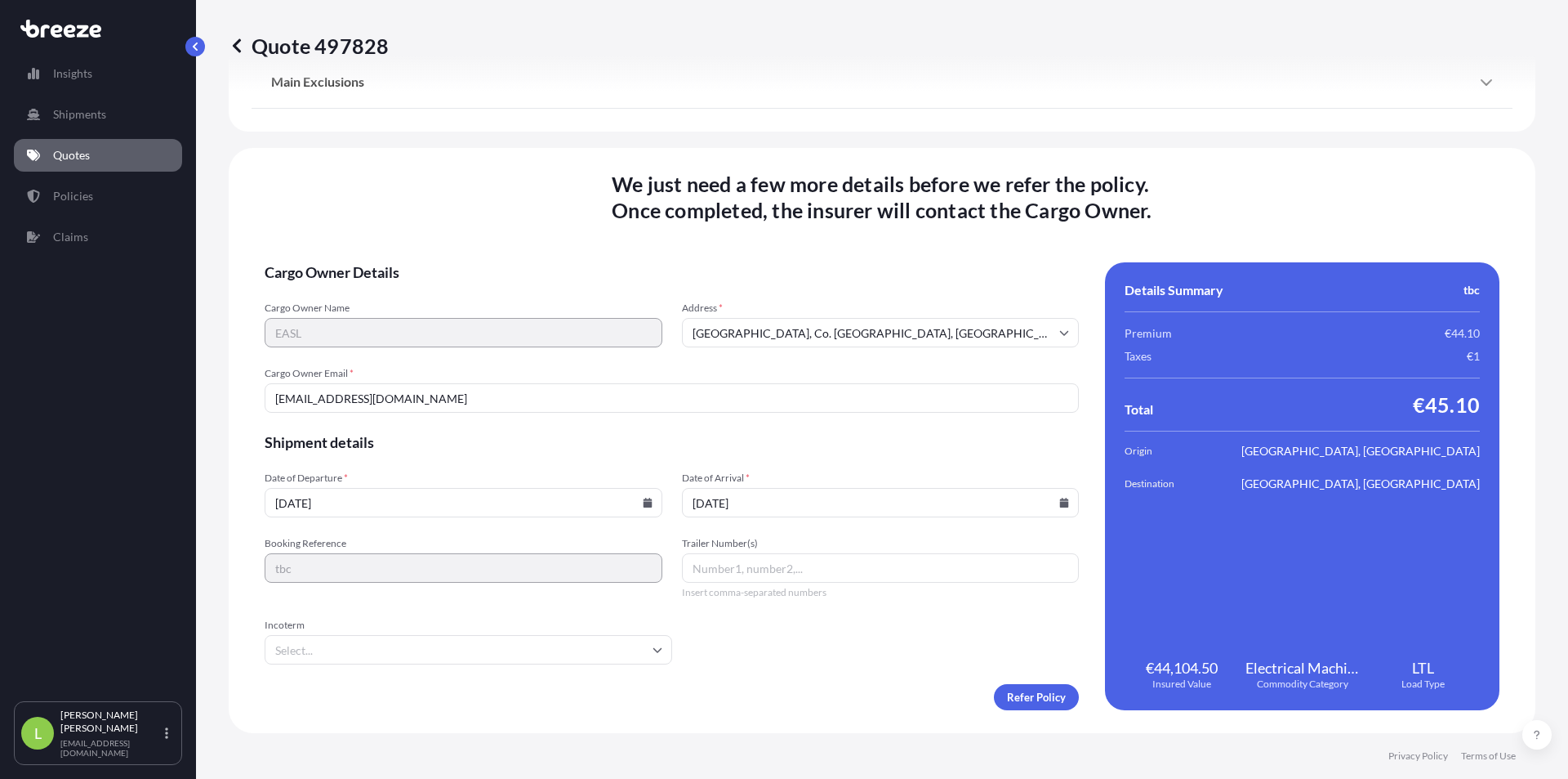
type input "[DATE]"
click at [455, 653] on input "Incoterm" at bounding box center [468, 649] width 408 height 29
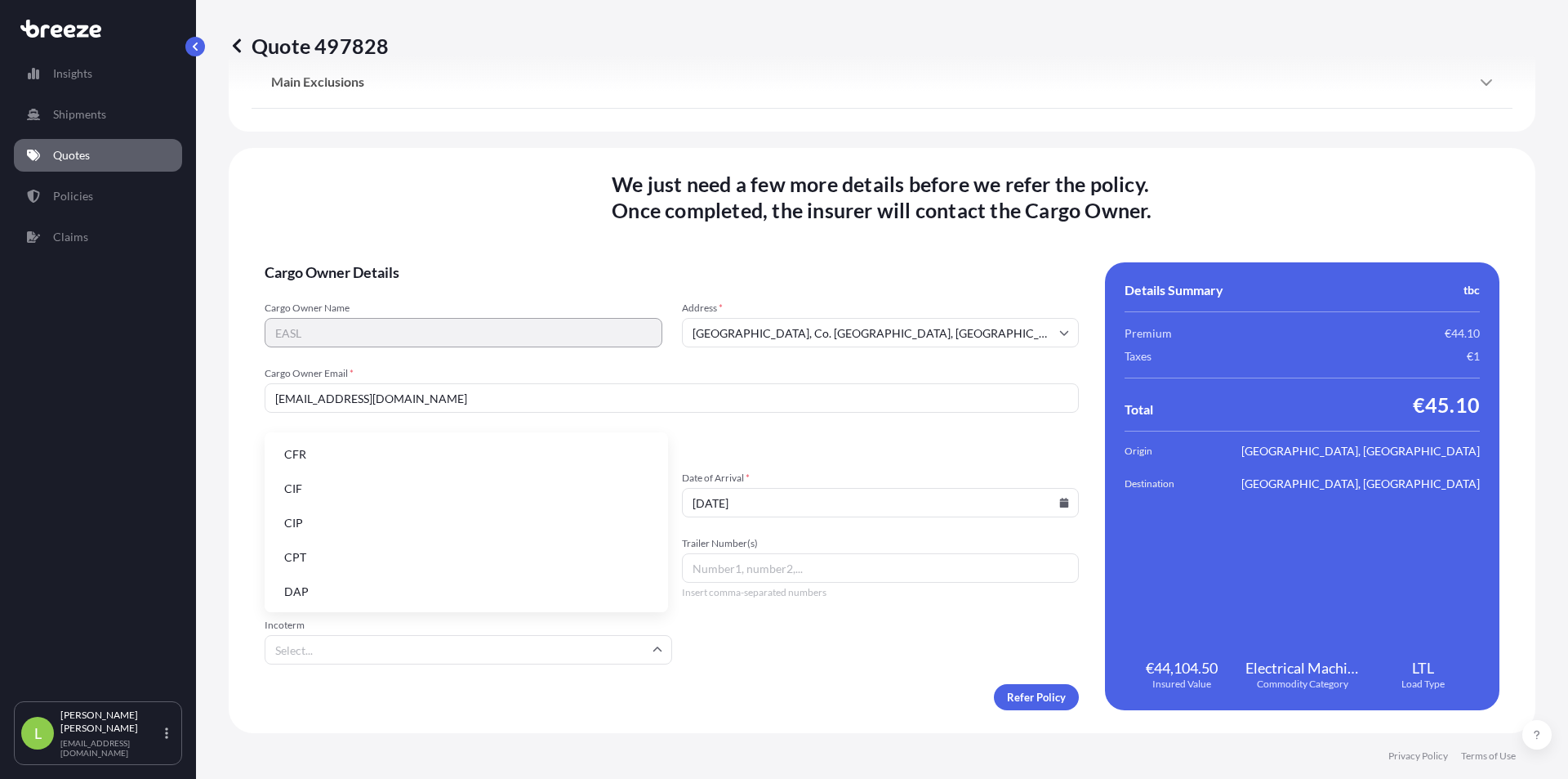
click at [382, 586] on li "DAP" at bounding box center [466, 591] width 390 height 31
